Goal: Task Accomplishment & Management: Manage account settings

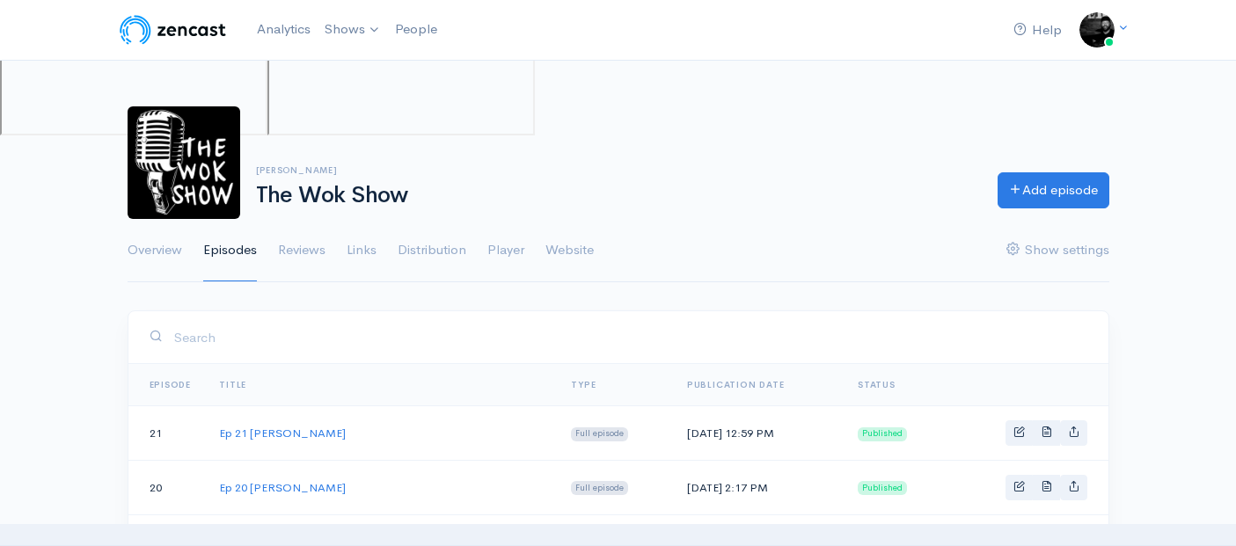
scroll to position [624, 0]
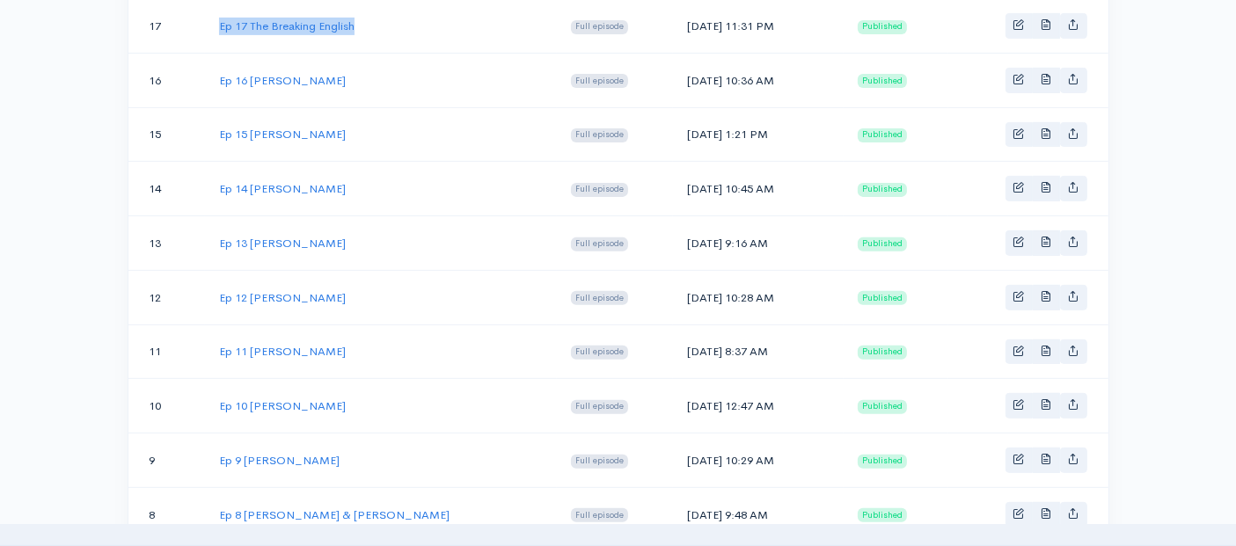
drag, startPoint x: 360, startPoint y: 21, endPoint x: 218, endPoint y: 33, distance: 142.1
click at [218, 33] on td "Ep 17 The Breaking English" at bounding box center [381, 26] width 352 height 55
copy link "Ep 17 The Breaking English"
click at [279, 18] on link "Ep 17 The Breaking English" at bounding box center [286, 25] width 135 height 15
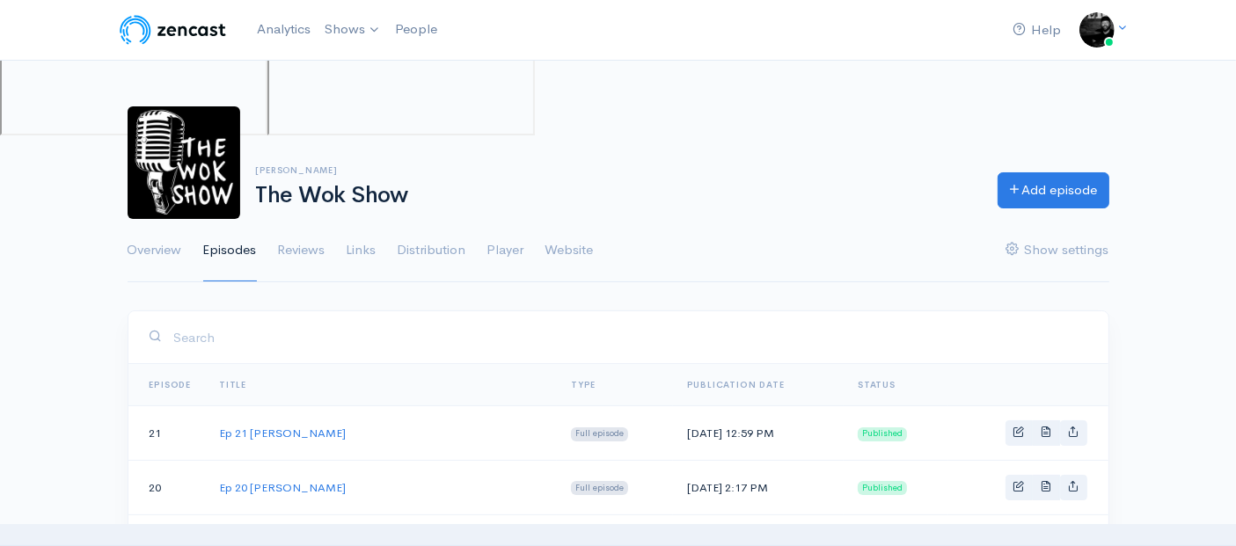
scroll to position [624, 0]
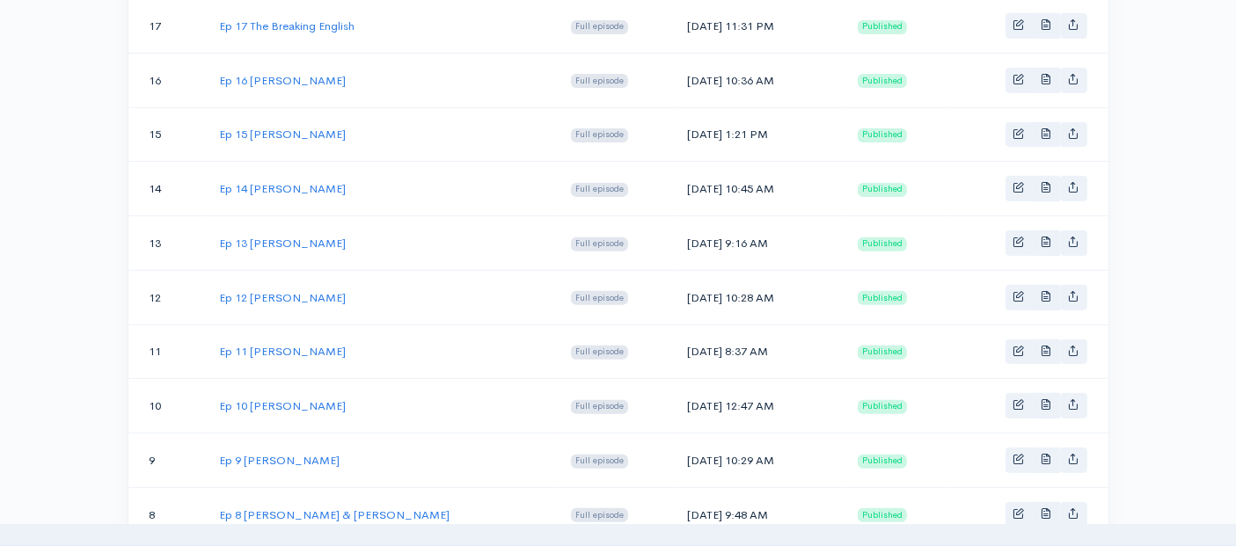
drag, startPoint x: 713, startPoint y: 18, endPoint x: 689, endPoint y: 21, distance: 24.9
click at [690, 21] on td "[DATE] 11:31 PM" at bounding box center [758, 26] width 171 height 55
click at [689, 21] on td "[DATE] 11:31 PM" at bounding box center [758, 26] width 171 height 55
drag, startPoint x: 707, startPoint y: 18, endPoint x: 613, endPoint y: 18, distance: 94.1
click at [673, 18] on td "[DATE] 11:31 PM" at bounding box center [758, 26] width 171 height 55
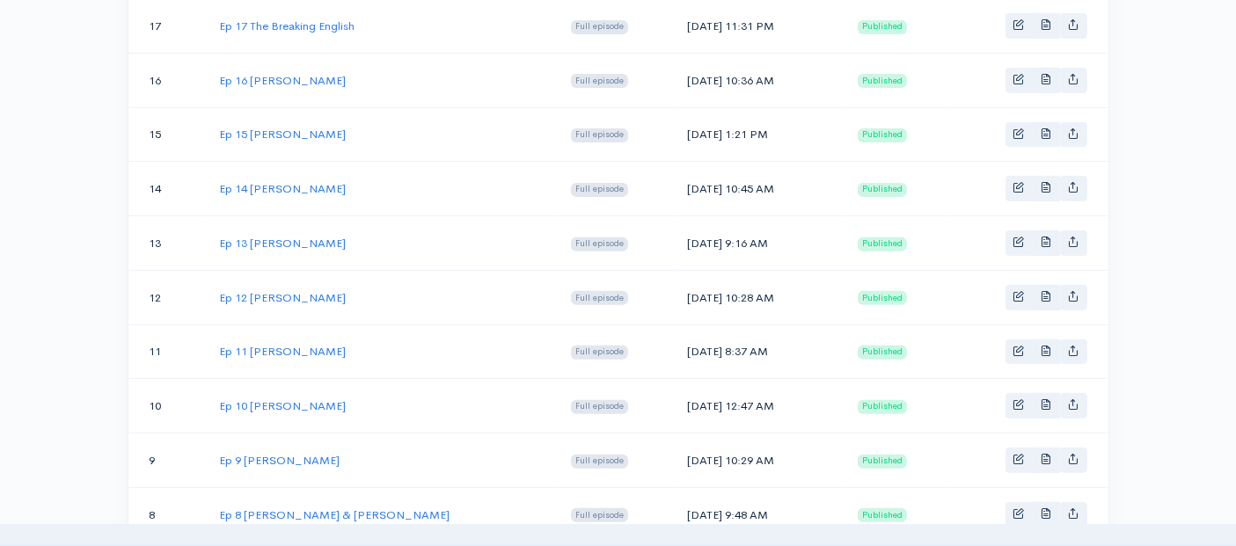
copy td "[DATE]"
click at [264, 23] on link "Ep 17 The Breaking English" at bounding box center [286, 25] width 135 height 15
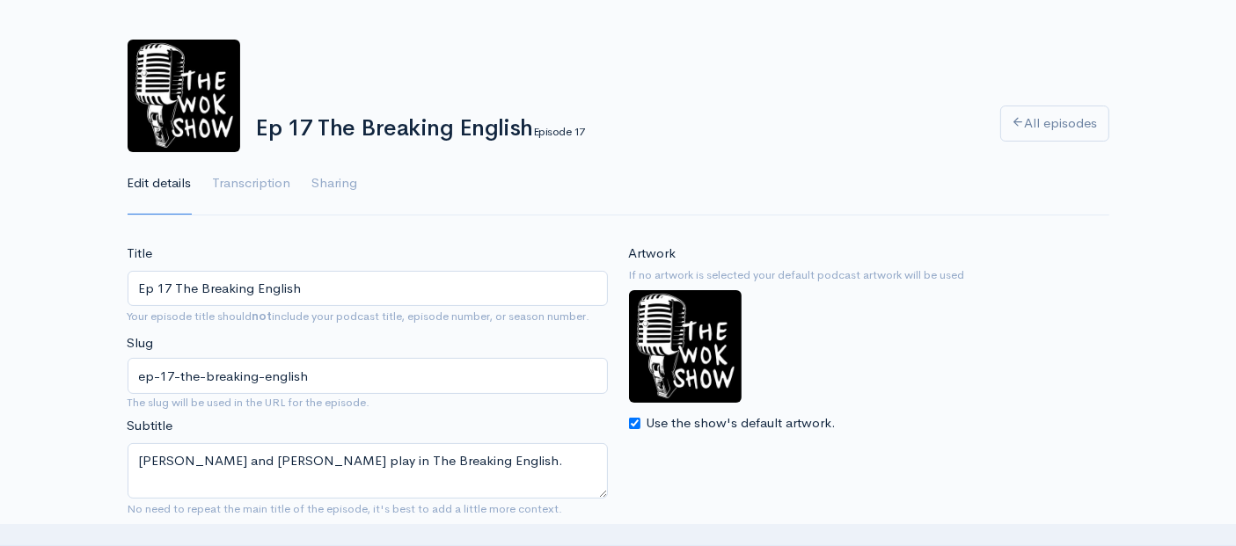
scroll to position [98, 0]
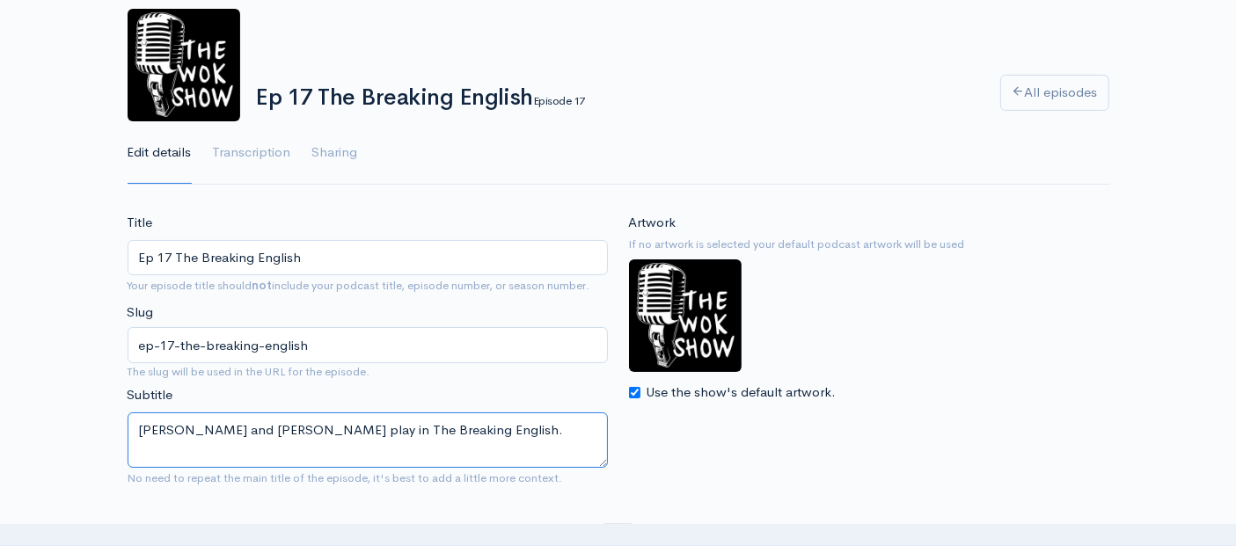
drag, startPoint x: 475, startPoint y: 427, endPoint x: 36, endPoint y: 426, distance: 438.9
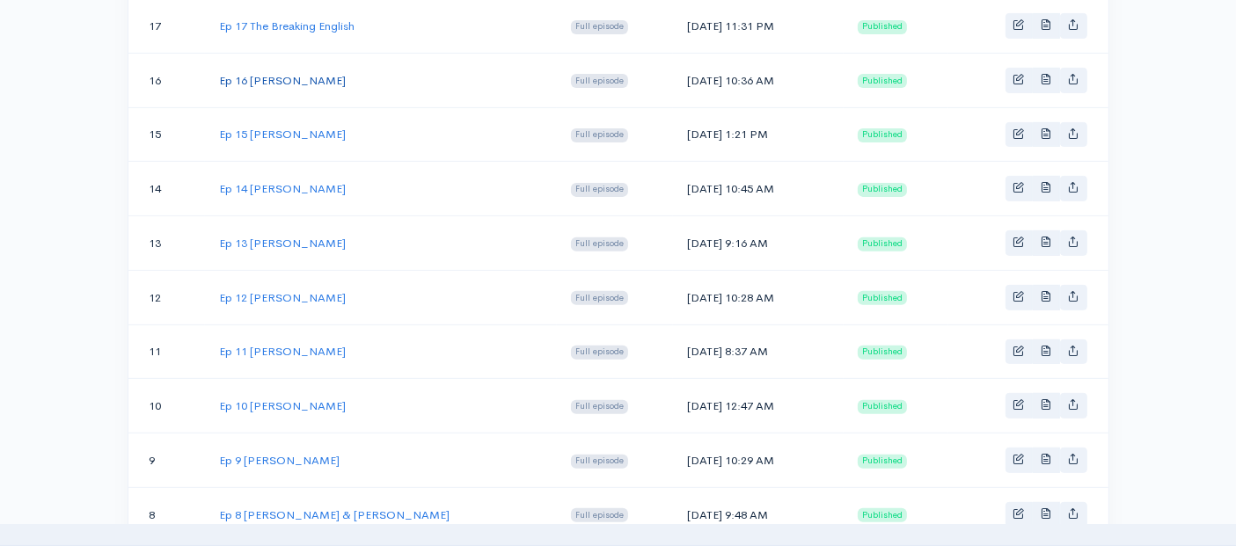
scroll to position [527, 0]
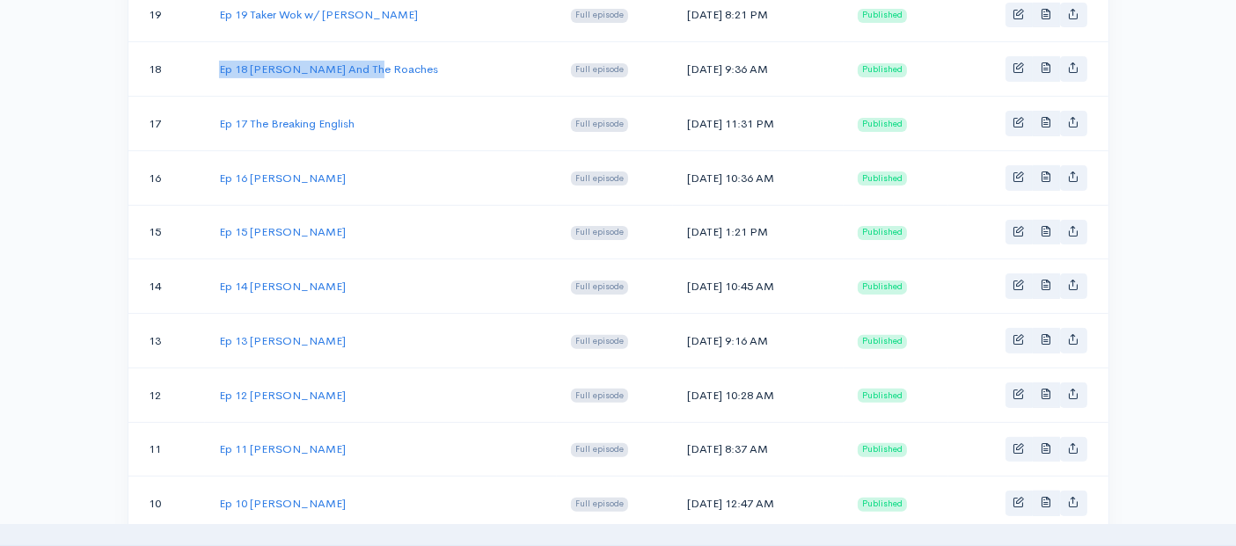
drag, startPoint x: 379, startPoint y: 62, endPoint x: 218, endPoint y: 63, distance: 160.9
click at [218, 63] on td "Ep 18 [PERSON_NAME] And The Roaches" at bounding box center [381, 69] width 352 height 55
copy link "Ep 18 [PERSON_NAME] And The Roaches"
drag, startPoint x: 695, startPoint y: 64, endPoint x: 613, endPoint y: 62, distance: 81.8
click at [673, 62] on td "[DATE] 9:36 AM" at bounding box center [758, 69] width 171 height 55
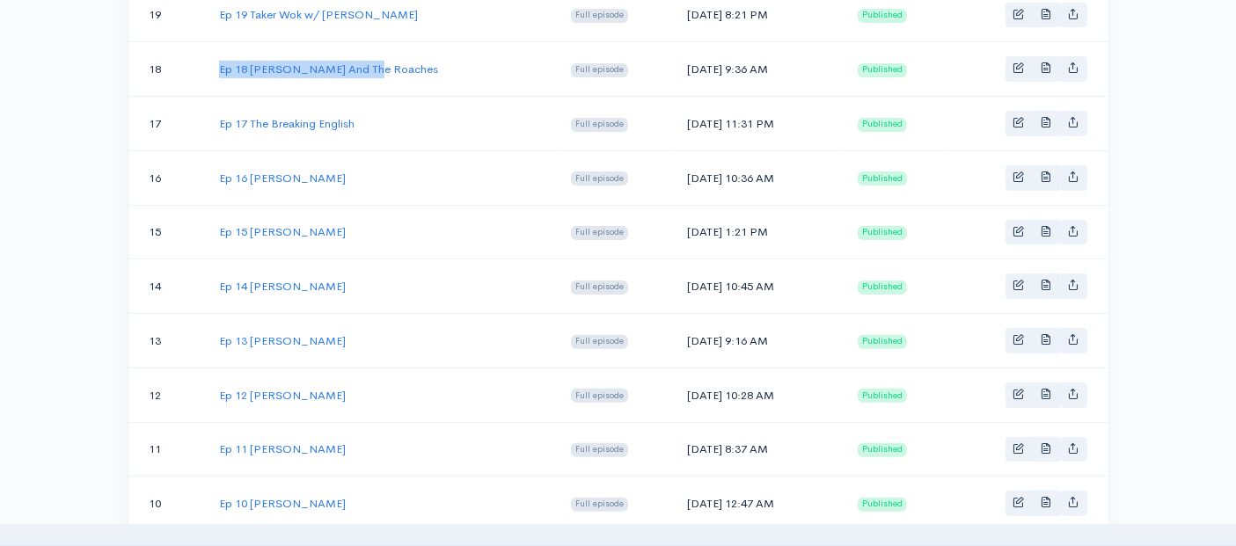
copy td "[DATE]"
click at [324, 65] on link "Ep 18 [PERSON_NAME] And The Roaches" at bounding box center [328, 69] width 219 height 15
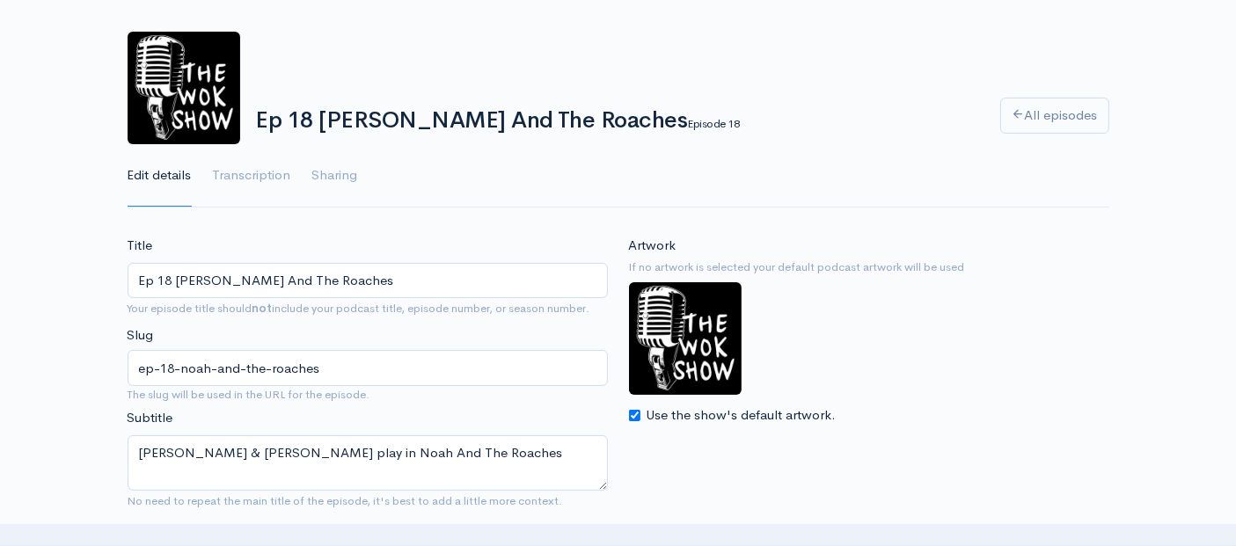
scroll to position [195, 0]
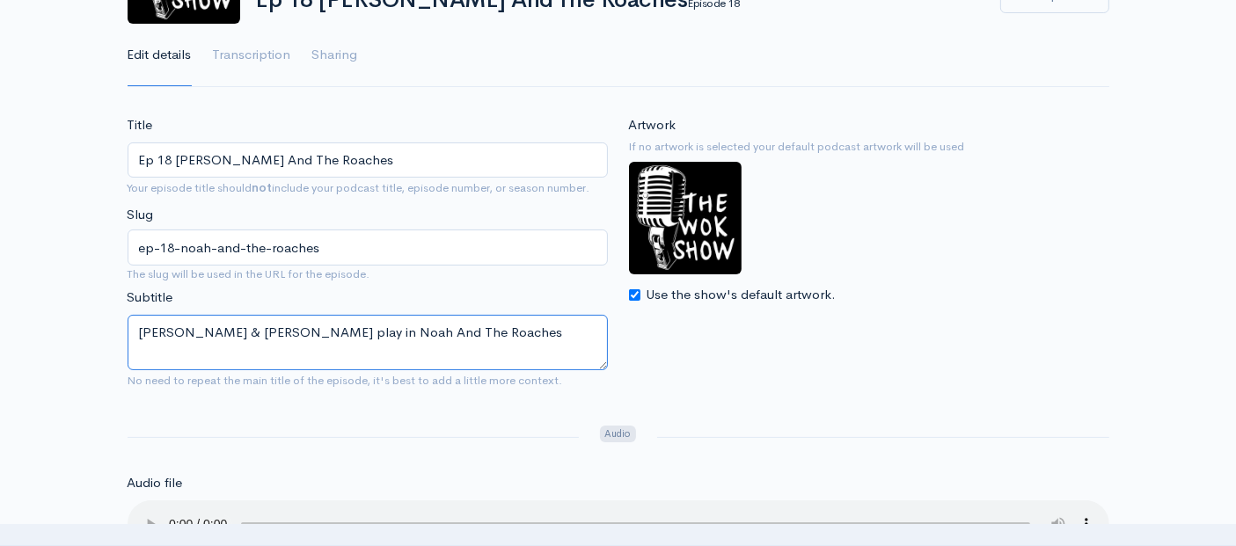
drag, startPoint x: 494, startPoint y: 335, endPoint x: 96, endPoint y: 319, distance: 398.7
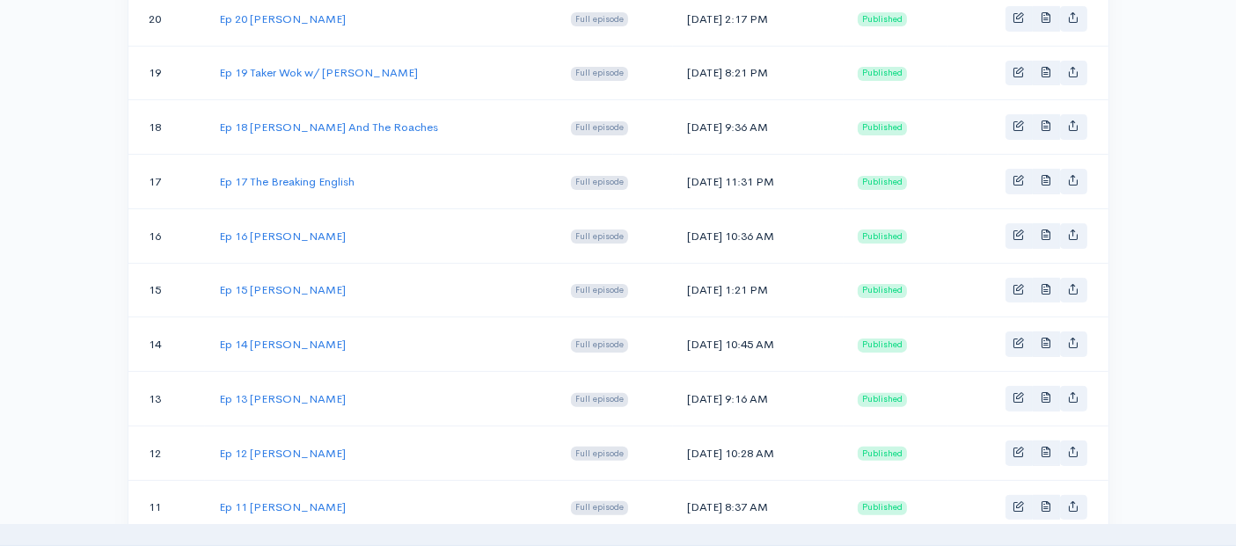
scroll to position [429, 0]
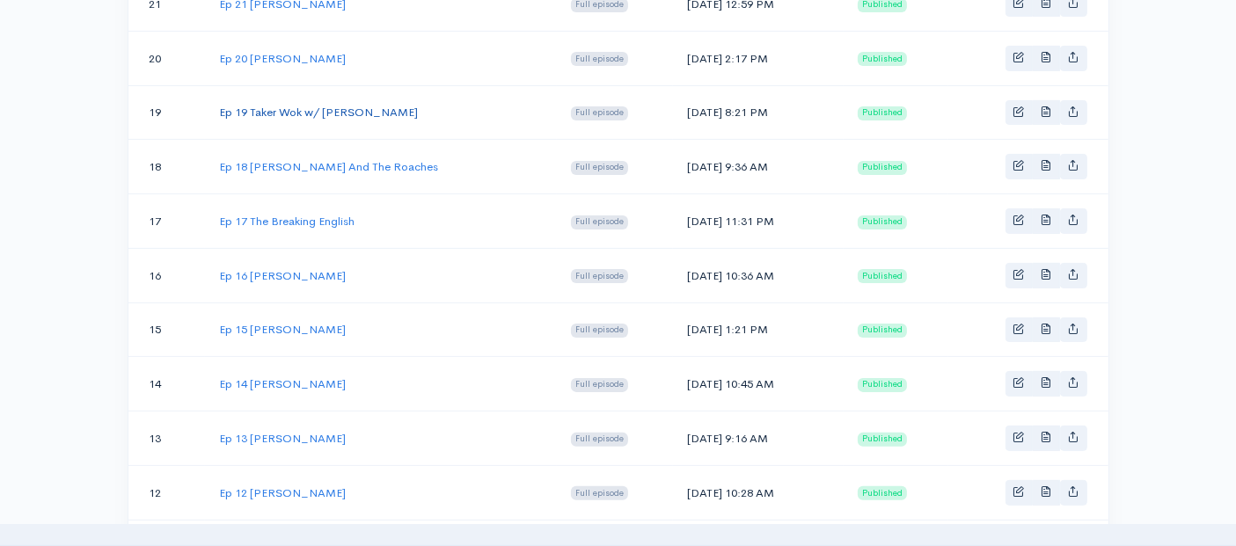
click at [347, 114] on link "Ep 19 Taker Wok w/ [PERSON_NAME]" at bounding box center [318, 112] width 199 height 15
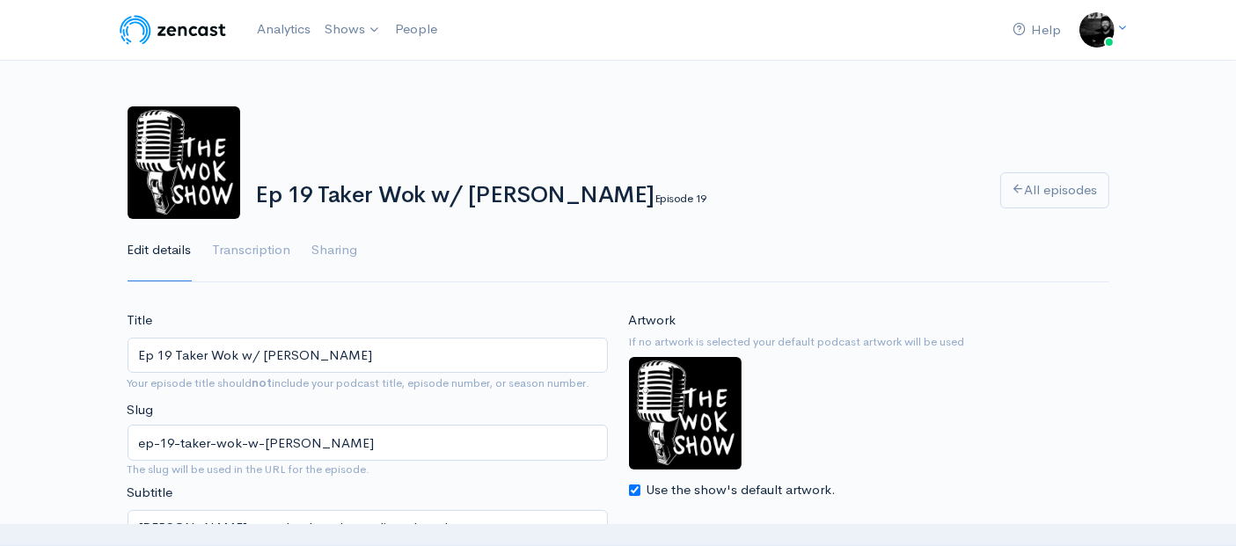
drag, startPoint x: 595, startPoint y: 196, endPoint x: 259, endPoint y: 186, distance: 336.1
click at [259, 186] on h1 "Ep 19 Taker Wok w/ [PERSON_NAME] Episode 19" at bounding box center [617, 196] width 723 height 26
copy h1 "Ep 19 Taker Wok w/ [PERSON_NAME]"
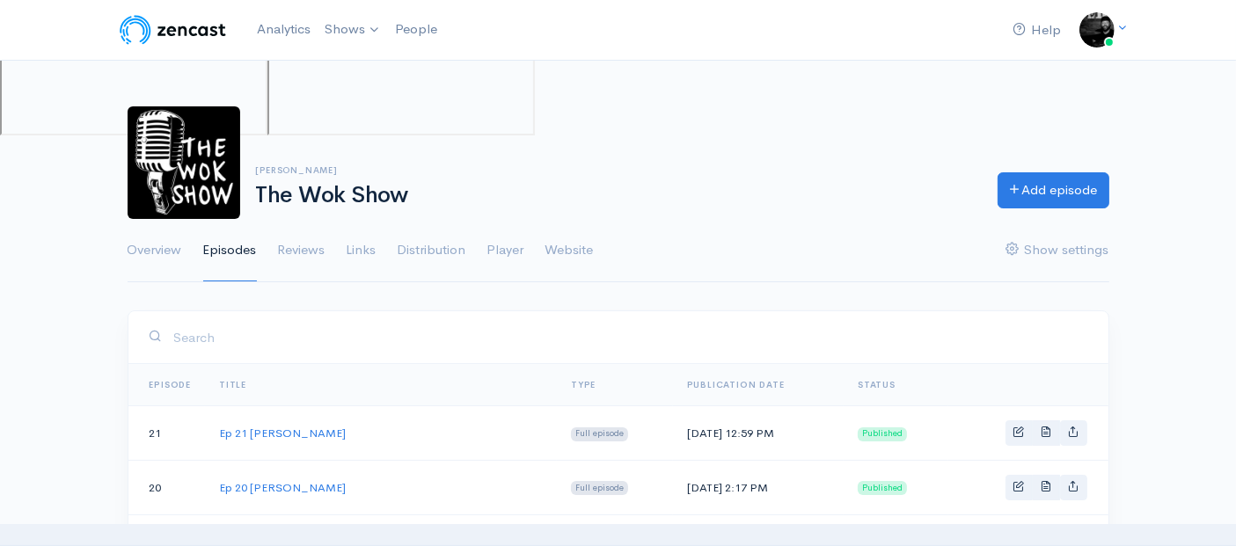
scroll to position [429, 0]
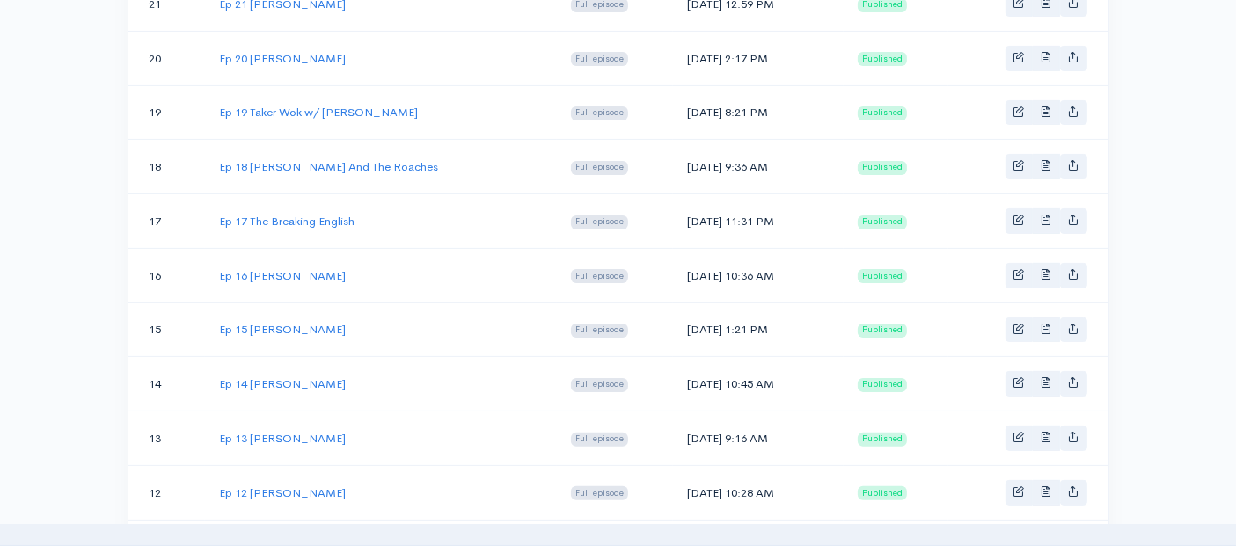
drag, startPoint x: 697, startPoint y: 108, endPoint x: 611, endPoint y: 104, distance: 85.4
click at [673, 104] on td "[DATE] 8:21 PM" at bounding box center [758, 112] width 171 height 55
copy td "[DATE]"
click at [315, 109] on link "Ep 19 Taker Wok w/ [PERSON_NAME]" at bounding box center [318, 112] width 199 height 15
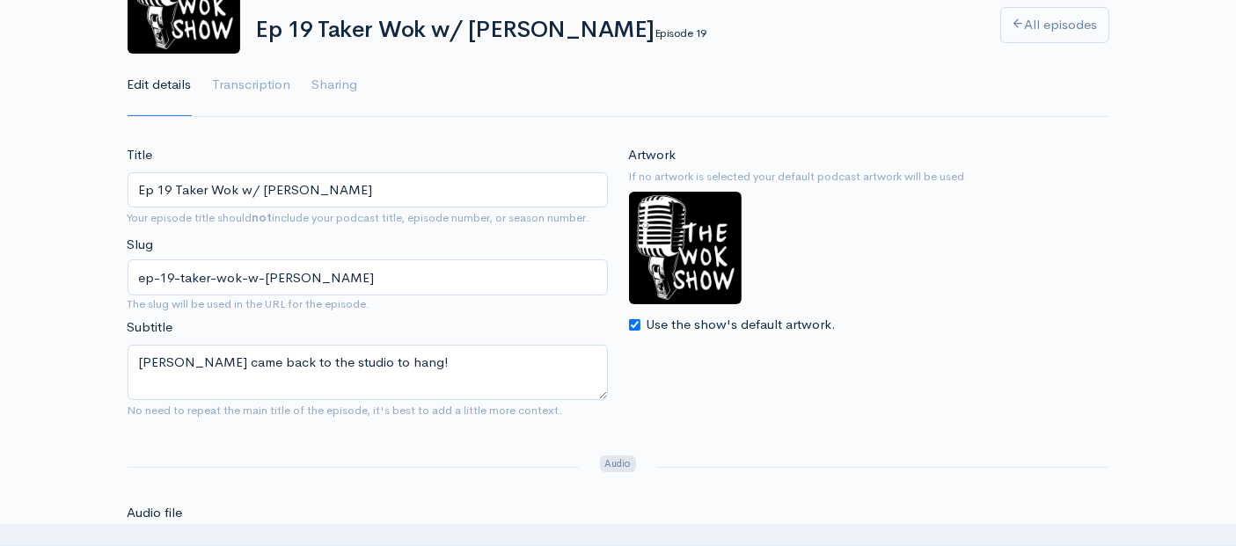
scroll to position [195, 0]
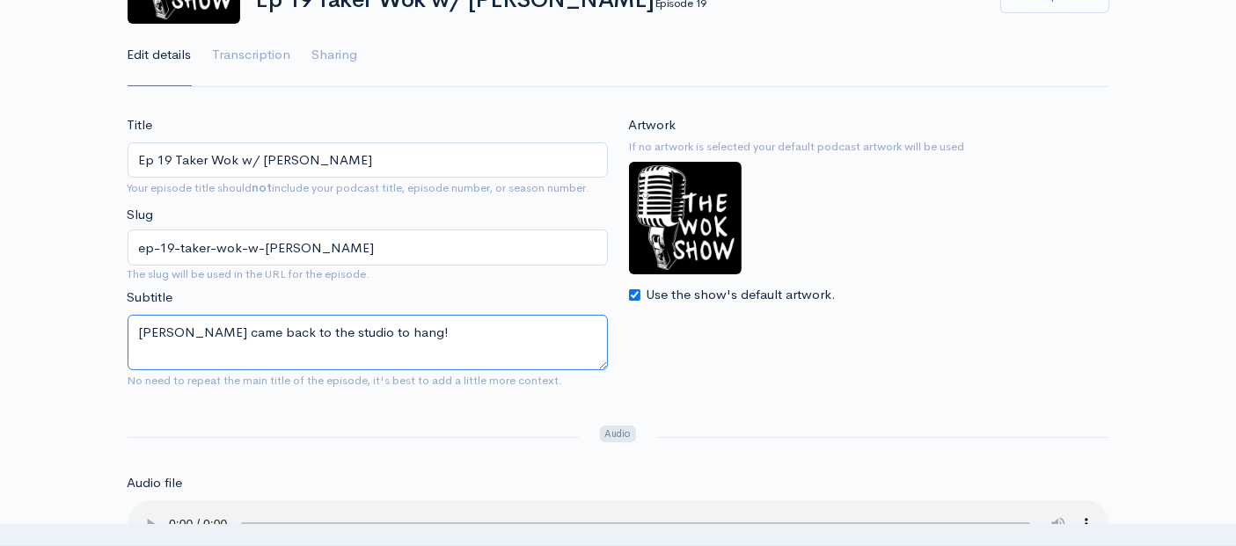
drag, startPoint x: 418, startPoint y: 330, endPoint x: 55, endPoint y: 316, distance: 363.5
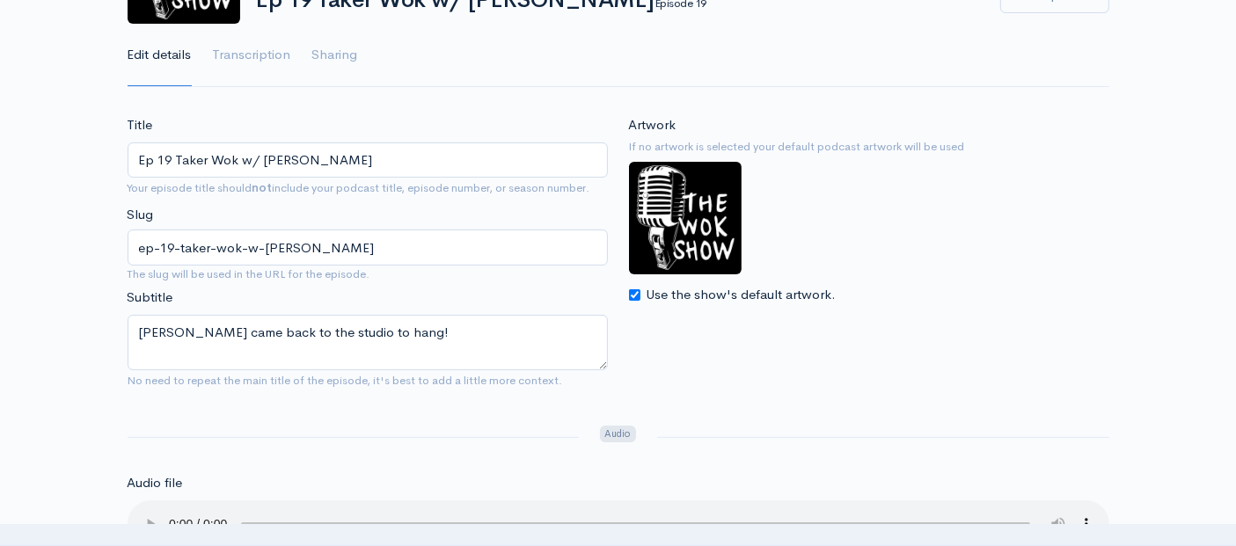
scroll to position [429, 0]
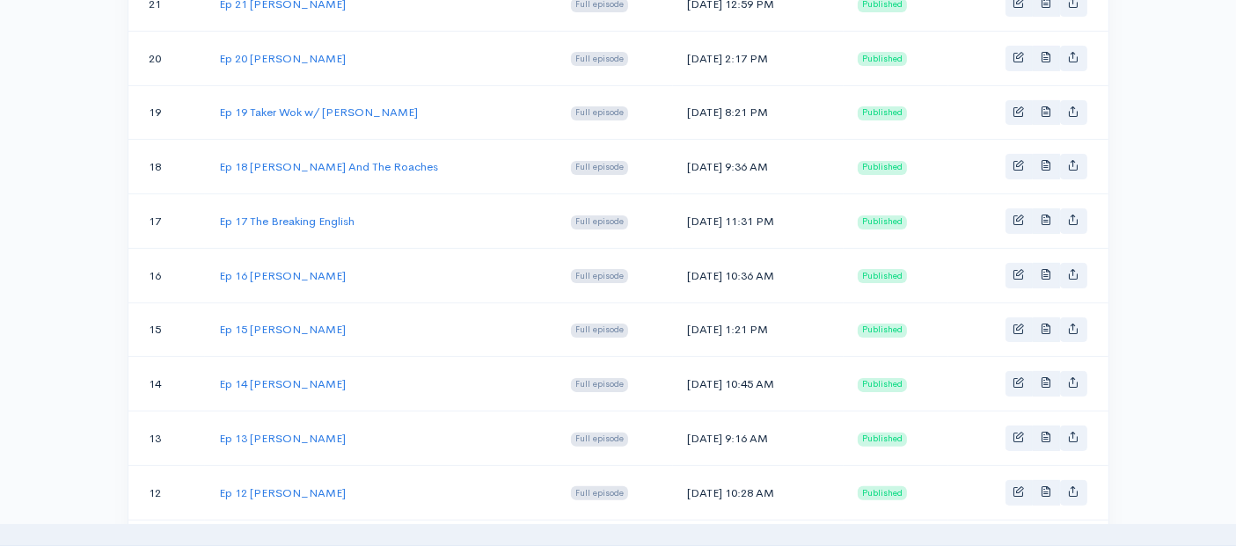
drag, startPoint x: 704, startPoint y: 53, endPoint x: 610, endPoint y: 48, distance: 94.2
click at [673, 48] on td "[DATE] 2:17 PM" at bounding box center [758, 58] width 171 height 55
copy td "[DATE]"
click at [281, 54] on link "Ep 20 [PERSON_NAME]" at bounding box center [282, 58] width 127 height 15
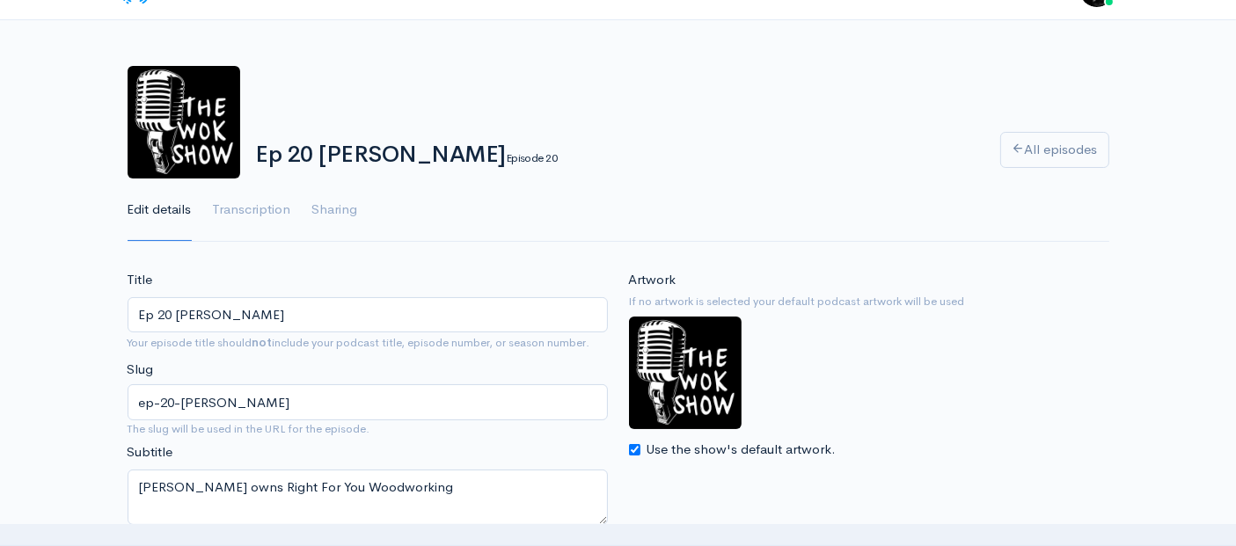
scroll to position [98, 0]
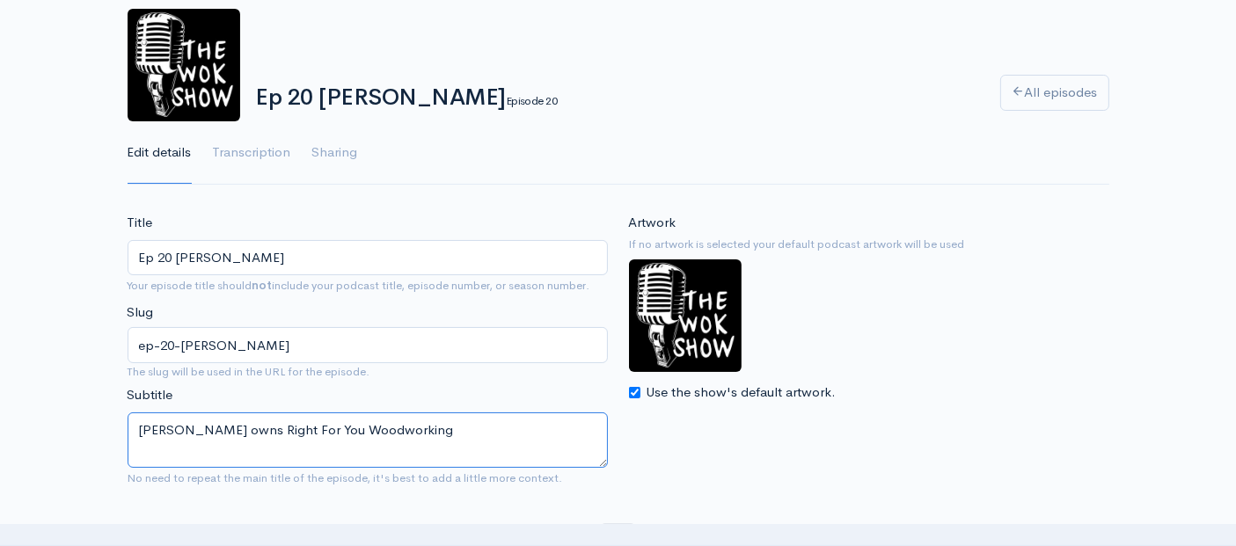
drag, startPoint x: 429, startPoint y: 431, endPoint x: 108, endPoint y: 416, distance: 321.4
